Goal: Information Seeking & Learning: Learn about a topic

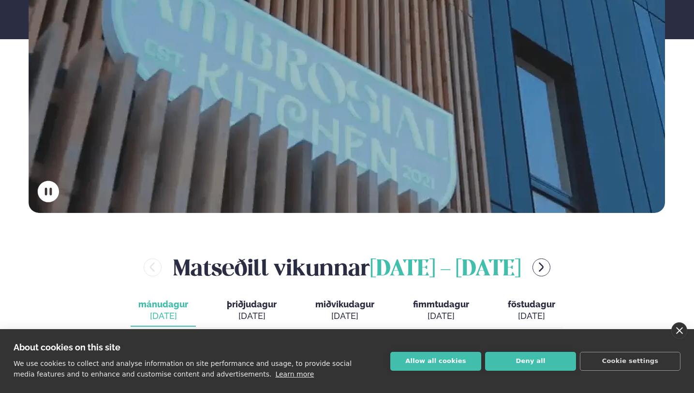
click at [680, 327] on link "close" at bounding box center [680, 330] width 16 height 16
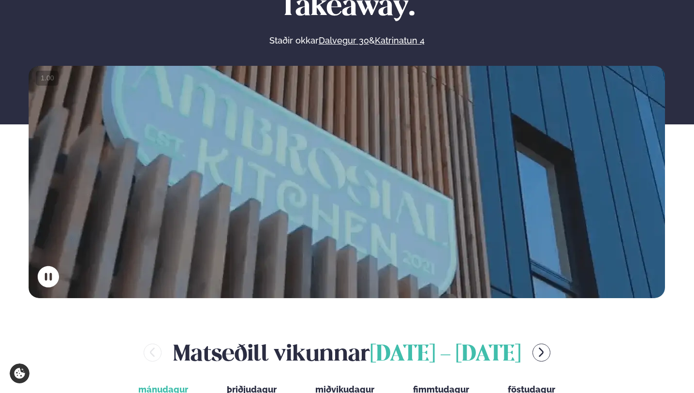
scroll to position [43, 0]
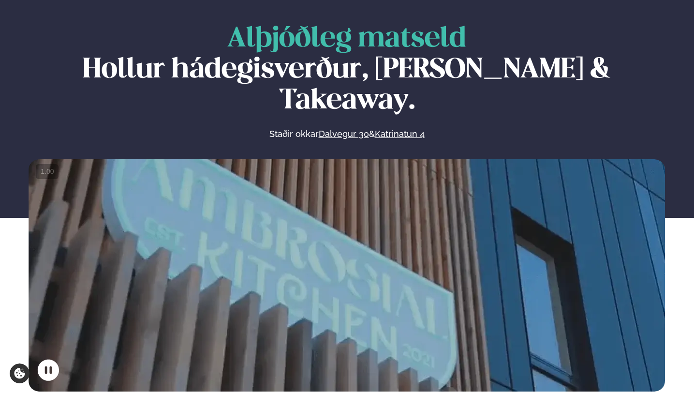
click at [553, 236] on video at bounding box center [347, 318] width 637 height 318
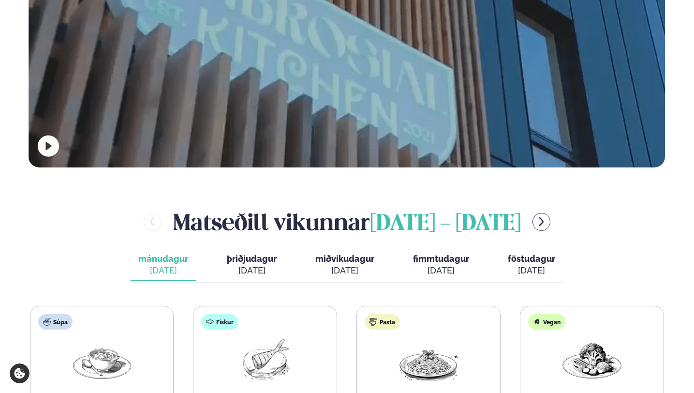
scroll to position [325, 0]
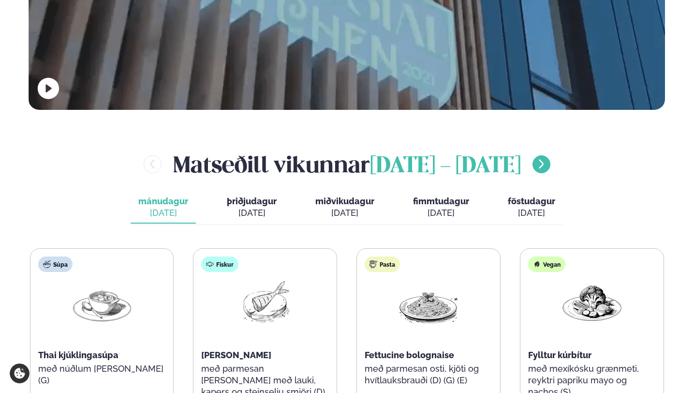
click at [547, 158] on icon "menu-btn-right" at bounding box center [542, 164] width 12 height 12
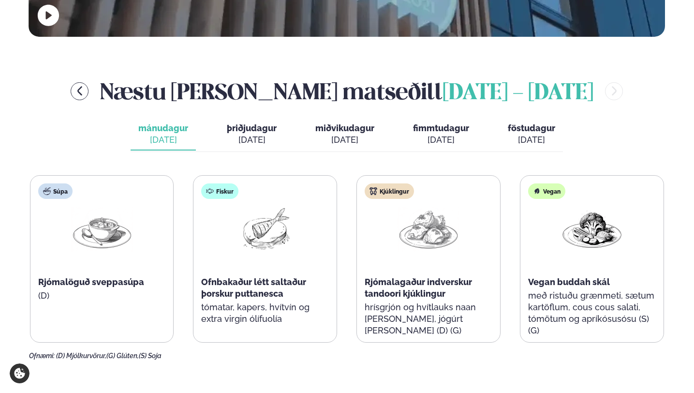
scroll to position [397, 0]
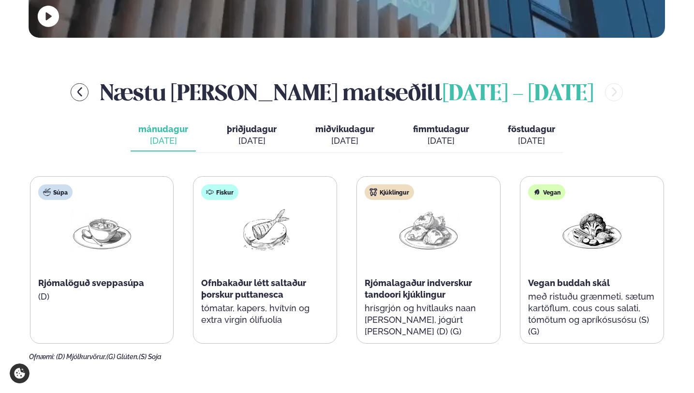
click at [266, 120] on button "þriðjudagur þri. [DATE]" at bounding box center [251, 136] width 65 height 32
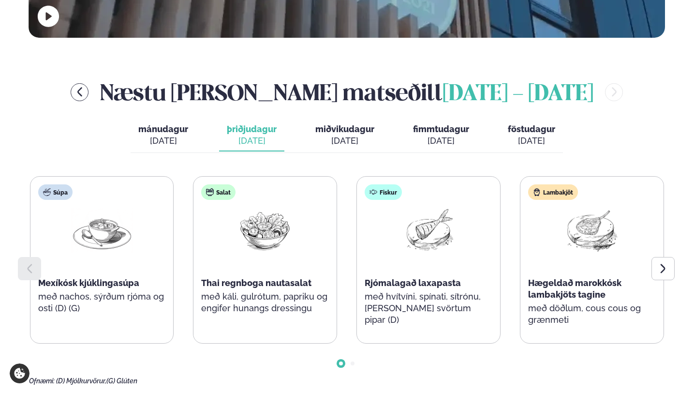
click at [655, 221] on div "Lambakjöt Hægeldað marokkósk lambakjöts tagine með döðlum, cous cous og grænmeti" at bounding box center [592, 260] width 143 height 166
click at [662, 264] on icon at bounding box center [662, 268] width 5 height 9
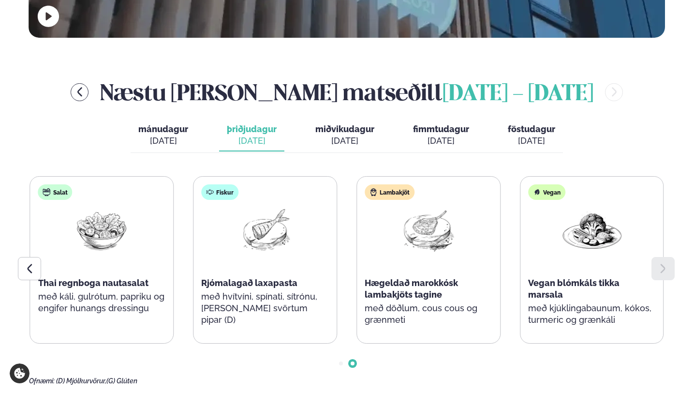
click at [350, 135] on div "[DATE]" at bounding box center [344, 141] width 59 height 12
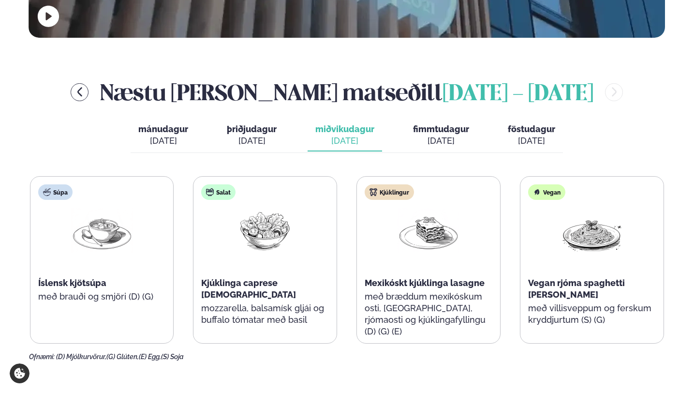
click at [418, 124] on span "fimmtudagur" at bounding box center [441, 129] width 56 height 10
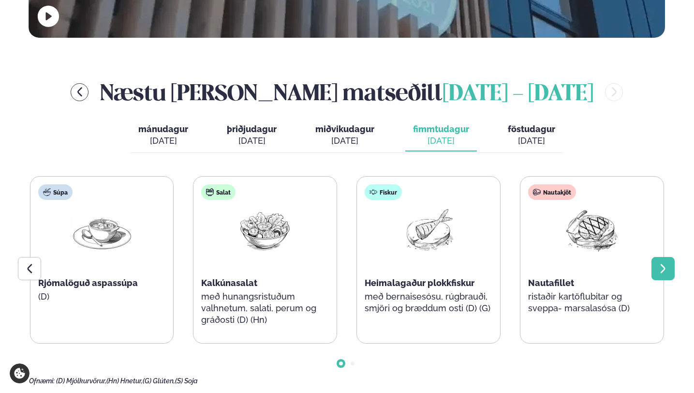
click at [662, 263] on icon at bounding box center [664, 269] width 12 height 12
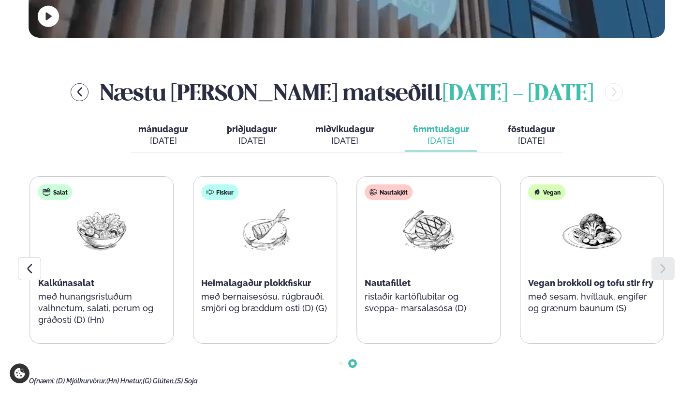
click at [522, 135] on div "[DATE]" at bounding box center [531, 141] width 47 height 12
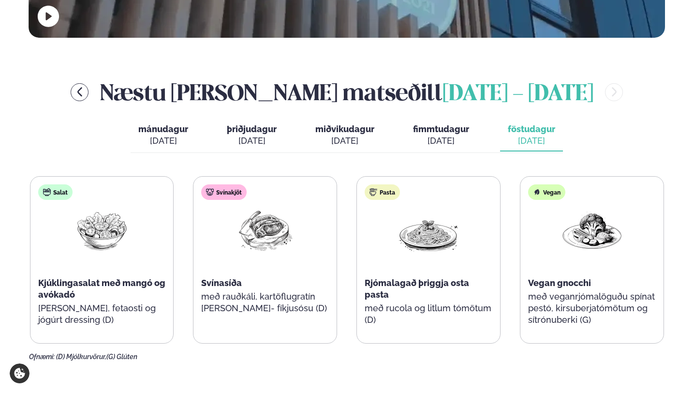
click at [413, 135] on div "[DATE]" at bounding box center [441, 141] width 56 height 12
